Goal: Information Seeking & Learning: Learn about a topic

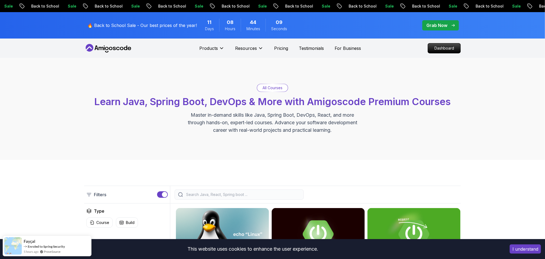
click at [442, 50] on p "Dashboard" at bounding box center [444, 48] width 31 height 9
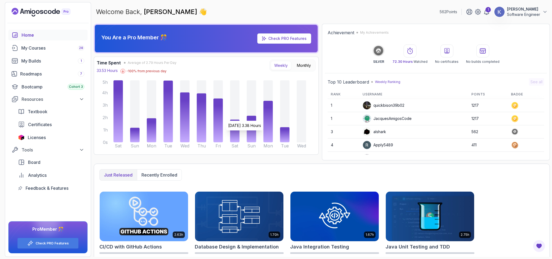
click at [267, 169] on div "Just released Recently enrolled" at bounding box center [321, 174] width 445 height 11
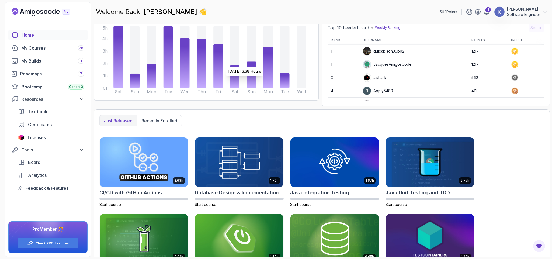
scroll to position [65, 0]
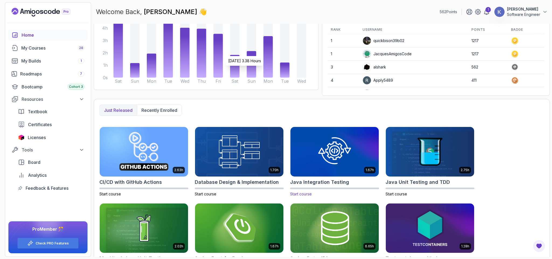
click at [324, 157] on img at bounding box center [334, 151] width 93 height 52
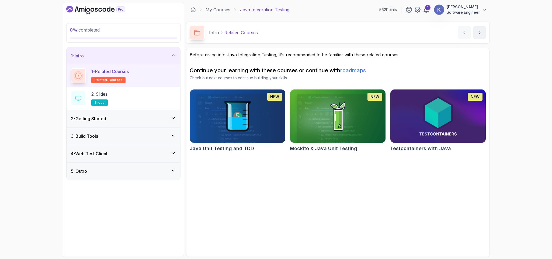
click at [116, 119] on div "2 - Getting Started" at bounding box center [123, 118] width 105 height 6
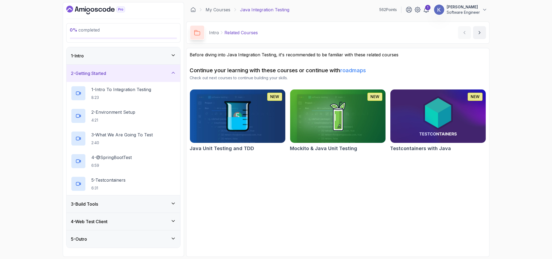
click at [109, 56] on div "1 - Intro" at bounding box center [123, 56] width 105 height 6
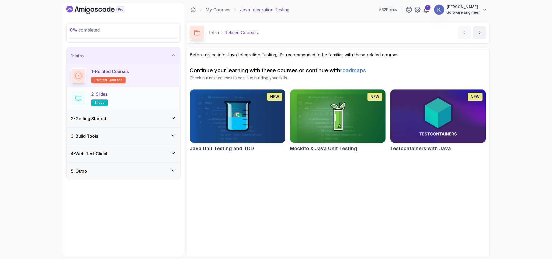
click at [138, 98] on div "2 - Slides slides" at bounding box center [123, 98] width 105 height 15
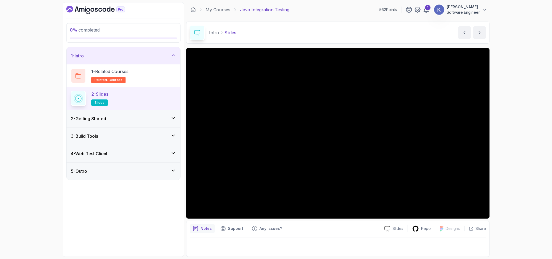
click at [125, 121] on div "2 - Getting Started" at bounding box center [123, 118] width 105 height 6
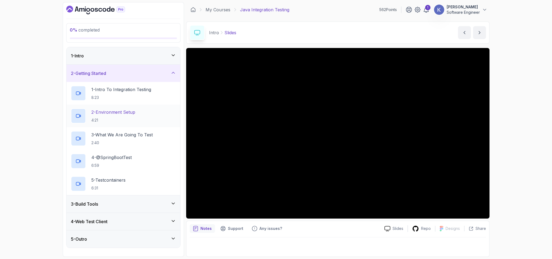
click at [127, 114] on p "2 - Environment Setup" at bounding box center [113, 112] width 44 height 6
click at [138, 206] on div "3 - Build Tools" at bounding box center [123, 204] width 105 height 6
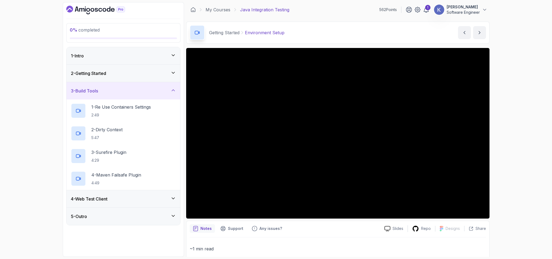
click at [134, 201] on div "4 - Web Test Client" at bounding box center [123, 198] width 105 height 6
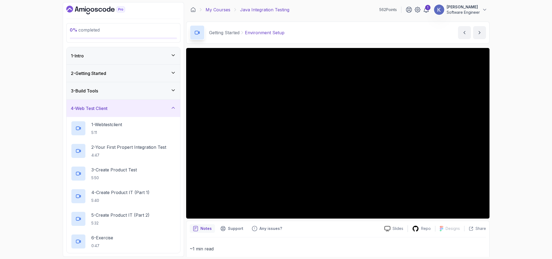
click at [217, 8] on link "My Courses" at bounding box center [217, 9] width 25 height 6
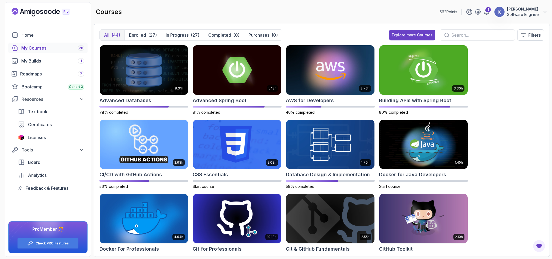
click at [534, 190] on div "8.31h Advanced Databases 78% completed 5.18h Advanced Spring Boot 81% completed…" at bounding box center [321, 148] width 445 height 206
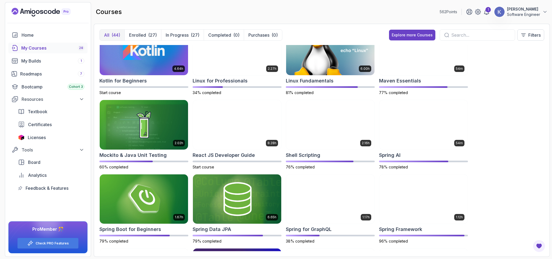
scroll to position [613, 0]
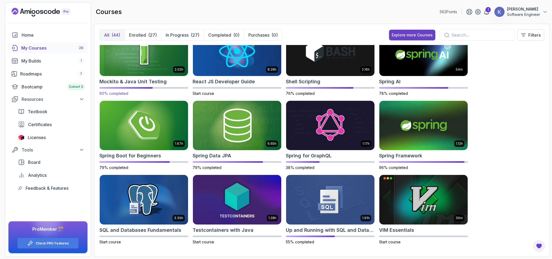
click at [135, 71] on img at bounding box center [143, 51] width 93 height 52
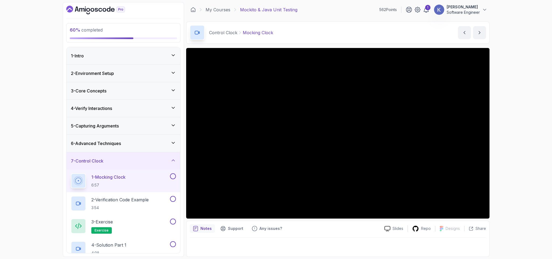
click at [129, 146] on div "6 - Advanced Techniques" at bounding box center [123, 143] width 105 height 6
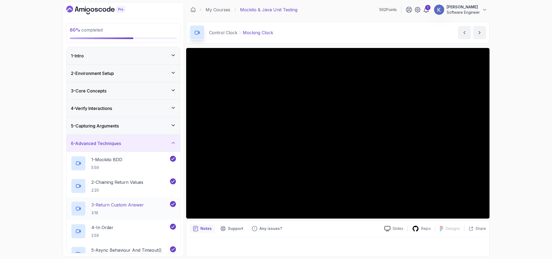
click at [68, 211] on div "3 - Return Custom Answer 3:19" at bounding box center [124, 208] width 114 height 23
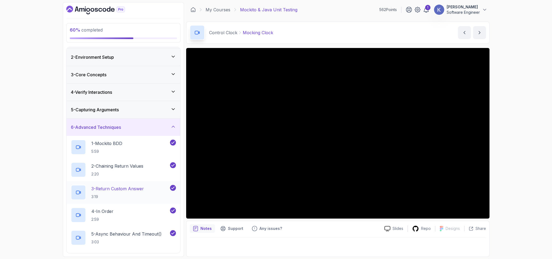
scroll to position [89, 0]
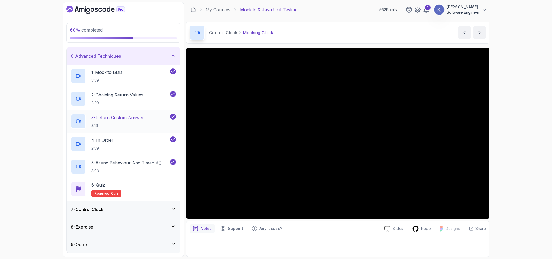
click at [68, 211] on div "7 - Control Clock" at bounding box center [124, 209] width 114 height 17
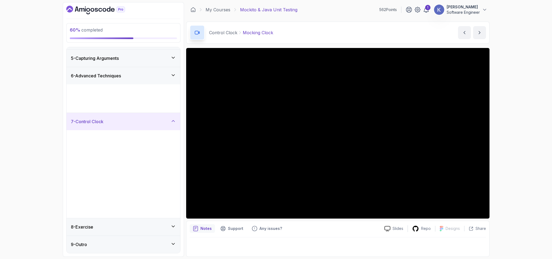
scroll to position [0, 0]
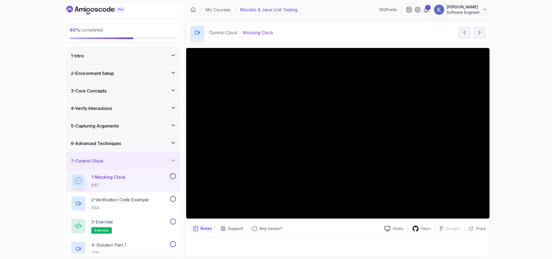
click at [130, 178] on div "1 - Mocking Clock 6:57" at bounding box center [120, 180] width 98 height 15
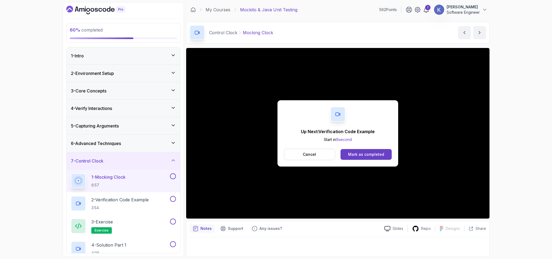
click at [381, 151] on button "Mark as completed" at bounding box center [365, 154] width 51 height 11
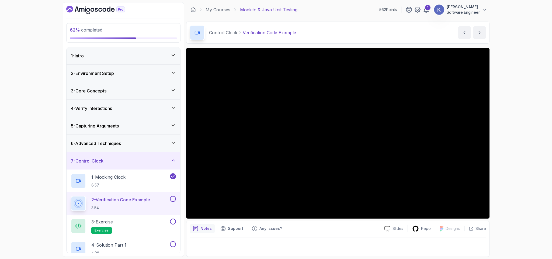
click at [69, 203] on div "2 - Verification Code Example 3:54" at bounding box center [124, 203] width 114 height 23
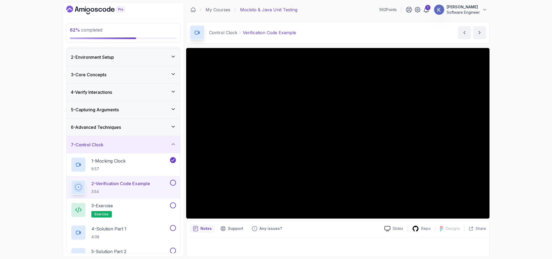
scroll to position [66, 0]
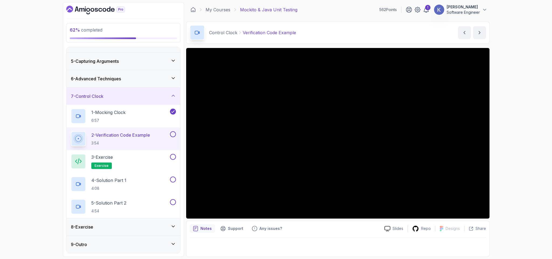
click at [122, 229] on div "8 - Exercise" at bounding box center [123, 226] width 105 height 6
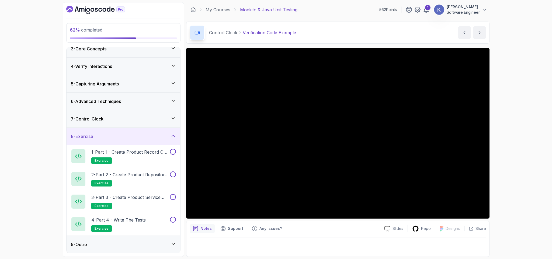
scroll to position [0, 0]
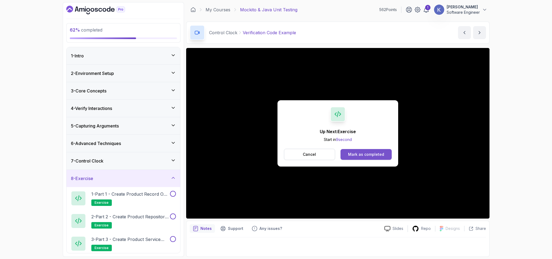
click at [353, 154] on div "Mark as completed" at bounding box center [366, 154] width 36 height 5
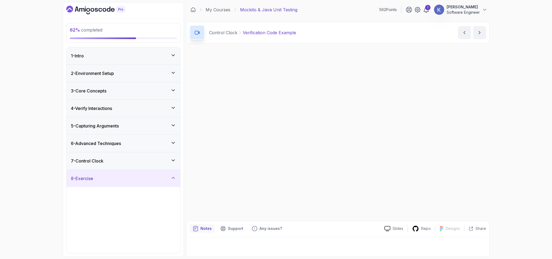
click at [353, 154] on div "Up Next: Exercise Start in 9 second Cancel Mark as completed Slides Repo Design…" at bounding box center [337, 152] width 303 height 209
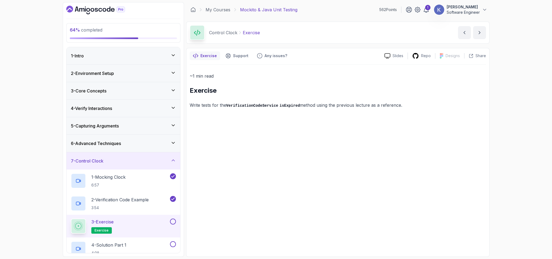
click at [312, 131] on div "~1 min read Exercise Write tests for the VerificationCodeService isExpired meth…" at bounding box center [338, 159] width 296 height 188
click at [292, 102] on p "Write tests for the VerificationCodeService isExpired method using the previous…" at bounding box center [338, 105] width 296 height 8
click at [402, 107] on p "Write tests for the VerificationCodeService isExpired method using the previous…" at bounding box center [338, 105] width 296 height 8
click at [375, 67] on div "~1 min read Exercise Write tests for the VerificationCodeService isExpired meth…" at bounding box center [338, 159] width 296 height 188
click at [480, 33] on icon "next content" at bounding box center [479, 32] width 5 height 5
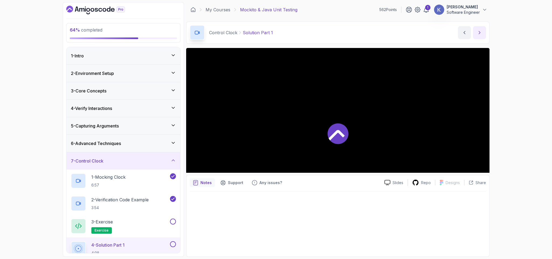
click at [480, 33] on icon "next content" at bounding box center [479, 32] width 5 height 5
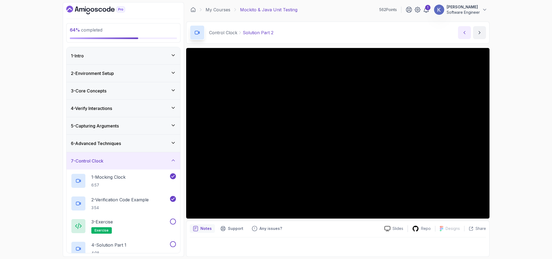
click at [464, 34] on icon "previous content" at bounding box center [463, 32] width 5 height 5
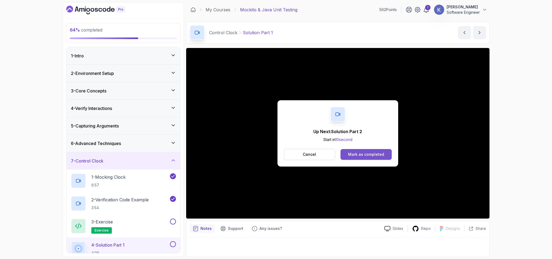
click at [378, 151] on button "Mark as completed" at bounding box center [365, 154] width 51 height 11
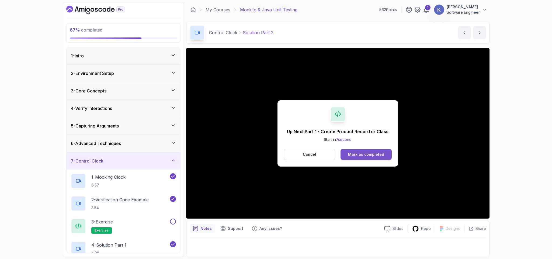
click at [370, 153] on div "Mark as completed" at bounding box center [366, 154] width 36 height 5
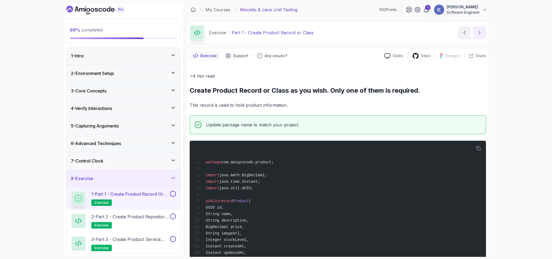
click at [481, 29] on button "next content" at bounding box center [479, 32] width 13 height 13
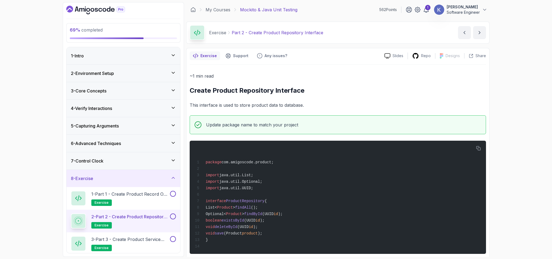
click at [365, 82] on div "~1 min read Create Product Repository Interface This interface is used to store…" at bounding box center [338, 162] width 296 height 181
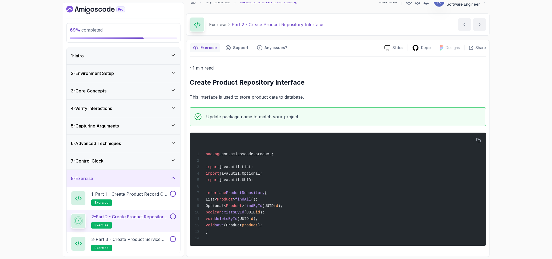
click at [448, 89] on div "~1 min read Create Product Repository Interface This interface is used to store…" at bounding box center [338, 154] width 296 height 181
click at [478, 24] on icon "next content" at bounding box center [479, 24] width 5 height 5
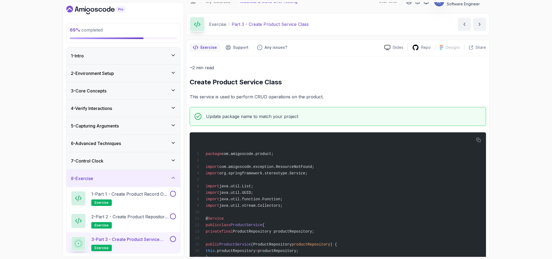
click at [325, 93] on p "This service is used to perform CRUD operations on the product." at bounding box center [338, 97] width 296 height 8
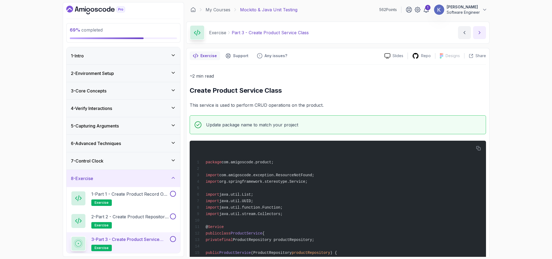
click at [478, 33] on icon "next content" at bounding box center [479, 32] width 5 height 5
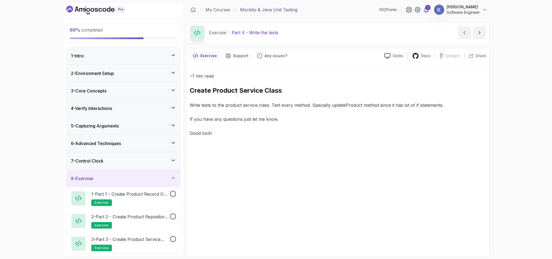
click at [288, 116] on p "If you have any questions just let me know." at bounding box center [338, 119] width 296 height 8
click at [481, 32] on icon "next content" at bounding box center [479, 32] width 5 height 5
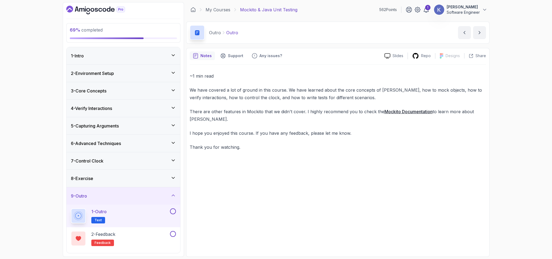
click at [402, 112] on link "Mockito Documentation" at bounding box center [408, 111] width 48 height 5
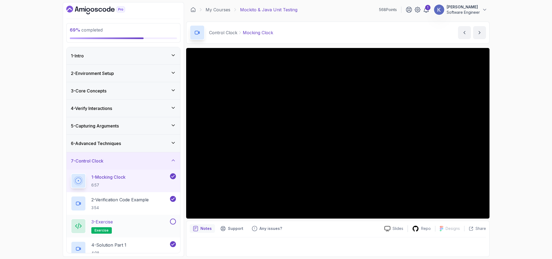
click at [172, 223] on button at bounding box center [173, 221] width 6 height 6
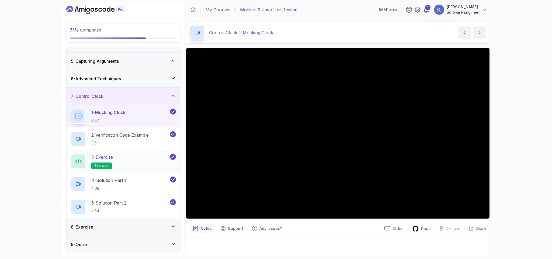
click at [172, 223] on icon at bounding box center [172, 225] width 5 height 5
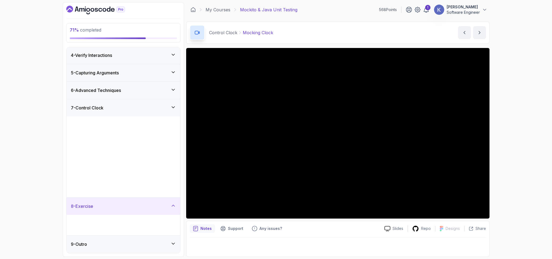
scroll to position [0, 0]
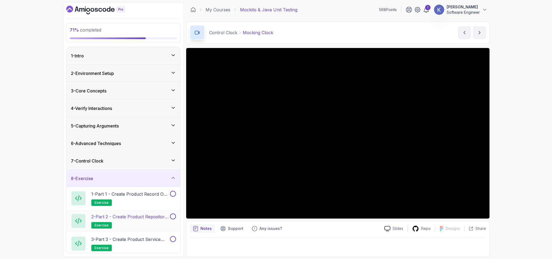
click at [172, 219] on button at bounding box center [173, 216] width 6 height 6
click at [173, 194] on button at bounding box center [173, 194] width 6 height 6
click at [172, 242] on button at bounding box center [173, 239] width 6 height 6
click at [63, 138] on div "79 % completed 1 - Intro 2 - Environment Setup 3 - Core Concepts 4 - Verify Int…" at bounding box center [123, 129] width 121 height 254
click at [212, 9] on link "My Courses" at bounding box center [217, 9] width 25 height 6
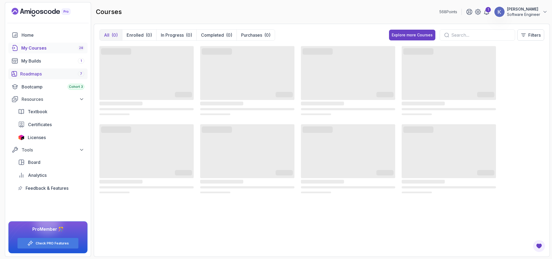
click at [45, 71] on div "Roadmaps 7" at bounding box center [52, 74] width 64 height 6
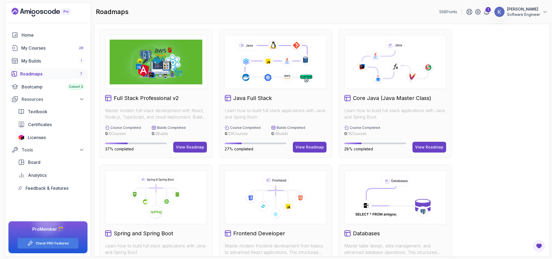
click at [464, 160] on div "Full Stack Professional v2 Master modern full-stack development with React, Nod…" at bounding box center [321, 228] width 445 height 399
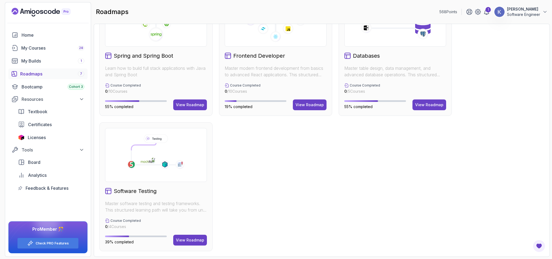
click at [148, 192] on h2 "Software Testing" at bounding box center [135, 191] width 43 height 8
click at [183, 243] on button "View Roadmap" at bounding box center [190, 240] width 34 height 11
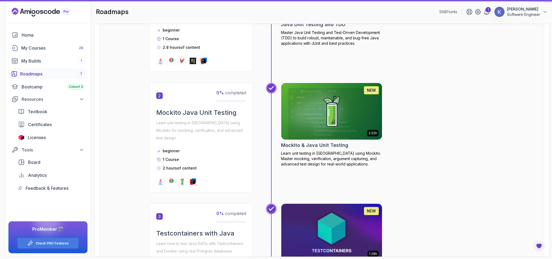
scroll to position [5, 0]
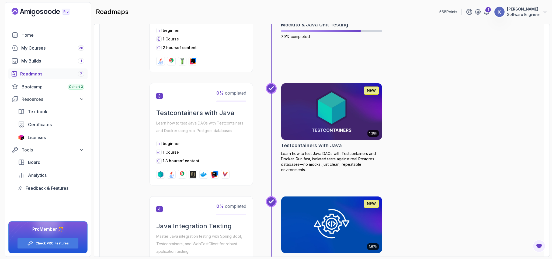
scroll to position [314, 0]
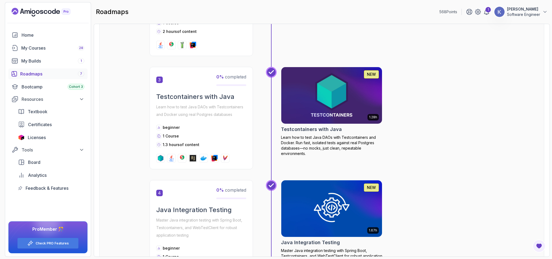
click at [308, 125] on h2 "Testcontainers with Java" at bounding box center [311, 129] width 61 height 8
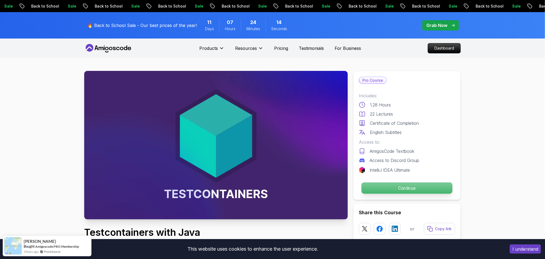
click at [432, 189] on p "Continue" at bounding box center [407, 187] width 91 height 11
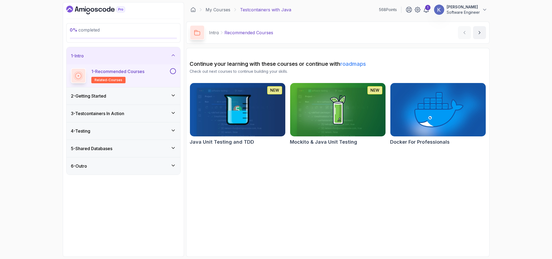
click at [144, 97] on div "2 - Getting Started" at bounding box center [123, 96] width 105 height 6
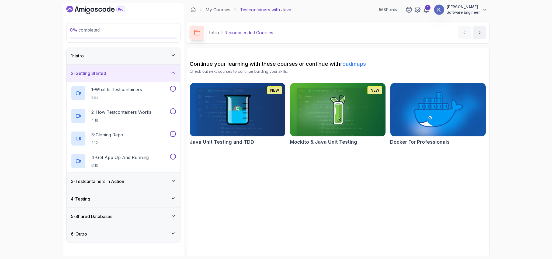
click at [144, 97] on div "1 - What Is Testcontainers 2:55" at bounding box center [120, 93] width 98 height 15
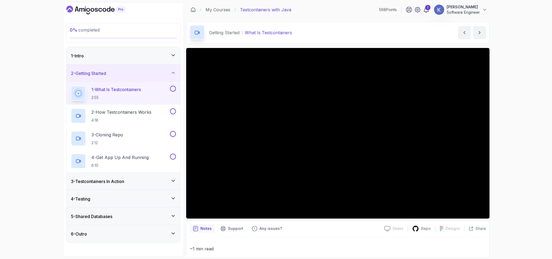
click at [143, 183] on div "3 - Testcontainers In Action" at bounding box center [123, 181] width 105 height 6
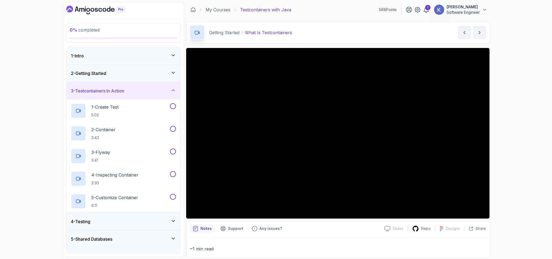
click at [119, 92] on h3 "3 - Testcontainers In Action" at bounding box center [97, 91] width 53 height 6
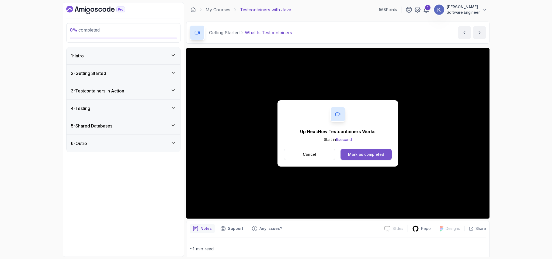
click at [384, 155] on button "Mark as completed" at bounding box center [365, 154] width 51 height 11
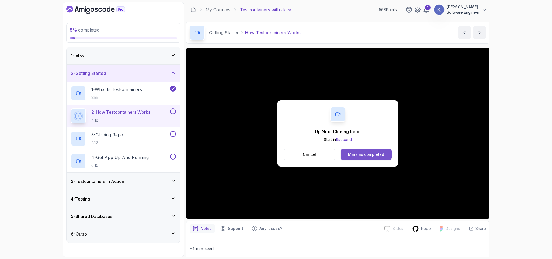
click at [377, 155] on div "Mark as completed" at bounding box center [366, 154] width 36 height 5
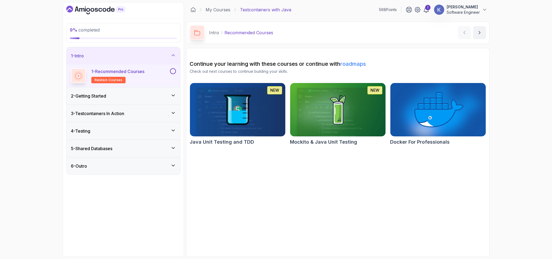
click at [84, 94] on h3 "2 - Getting Started" at bounding box center [88, 96] width 35 height 6
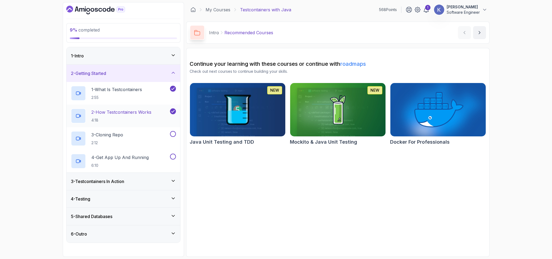
click at [130, 114] on p "2 - How Testcontainers Works" at bounding box center [121, 112] width 60 height 6
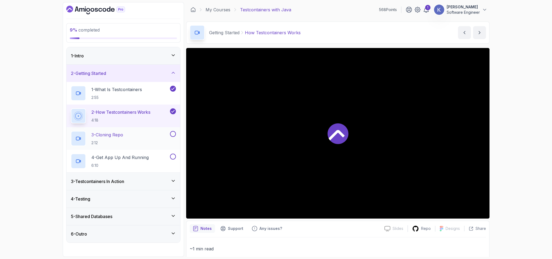
click at [132, 144] on div "3 - Cloning Repo 2:12" at bounding box center [120, 138] width 98 height 15
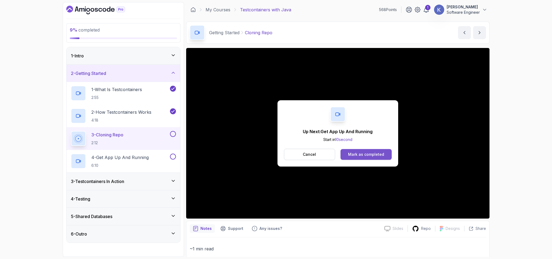
click at [361, 158] on button "Mark as completed" at bounding box center [365, 154] width 51 height 11
